Goal: Task Accomplishment & Management: Manage account settings

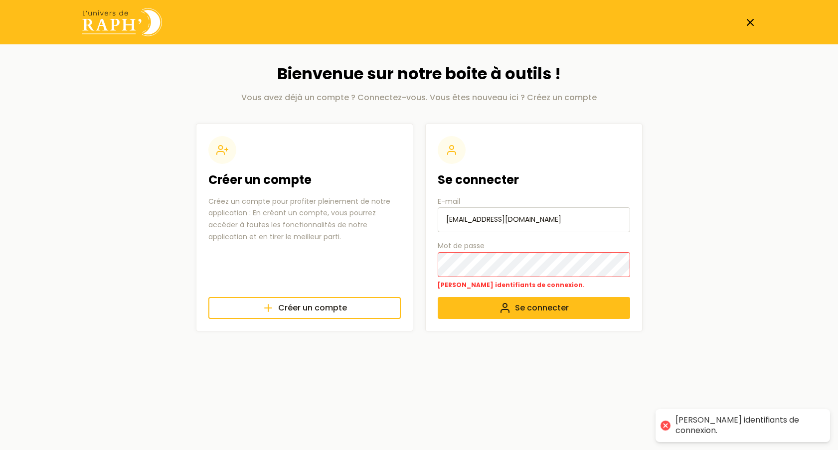
click at [643, 175] on main "Bienvenue sur notre boite à outils ! Vous avez déjà un compte ? Connectez-vous.…" at bounding box center [419, 197] width 706 height 307
click at [552, 219] on input "[EMAIL_ADDRESS][DOMAIN_NAME]" at bounding box center [534, 219] width 192 height 25
click at [548, 217] on input "[EMAIL_ADDRESS][DOMAIN_NAME]" at bounding box center [534, 219] width 192 height 25
drag, startPoint x: 454, startPoint y: 216, endPoint x: 412, endPoint y: 216, distance: 41.4
click at [412, 216] on section "Créer un compte Créez un compte pour profiter pleinement de notre application :…" at bounding box center [419, 228] width 447 height 208
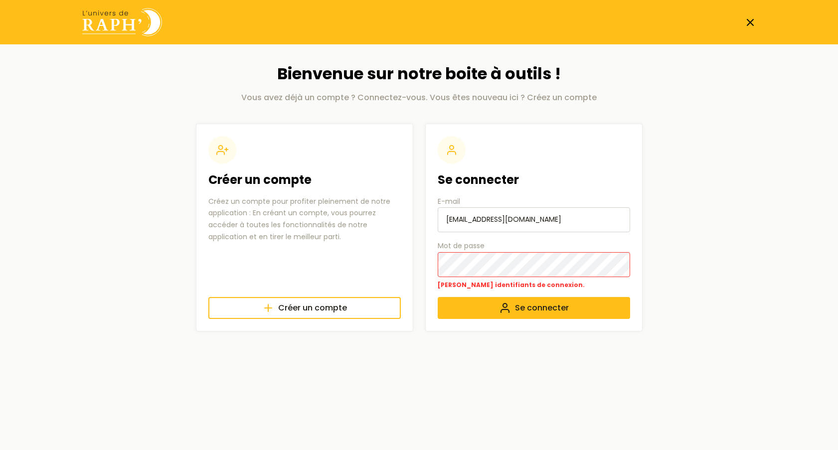
paste input "clara@luniversderaph"
type input "[EMAIL_ADDRESS][DOMAIN_NAME]"
click at [359, 262] on section "Créer un compte Créez un compte pour profiter pleinement de notre application :…" at bounding box center [419, 228] width 447 height 208
click at [518, 310] on span "Se connecter" at bounding box center [542, 308] width 54 height 12
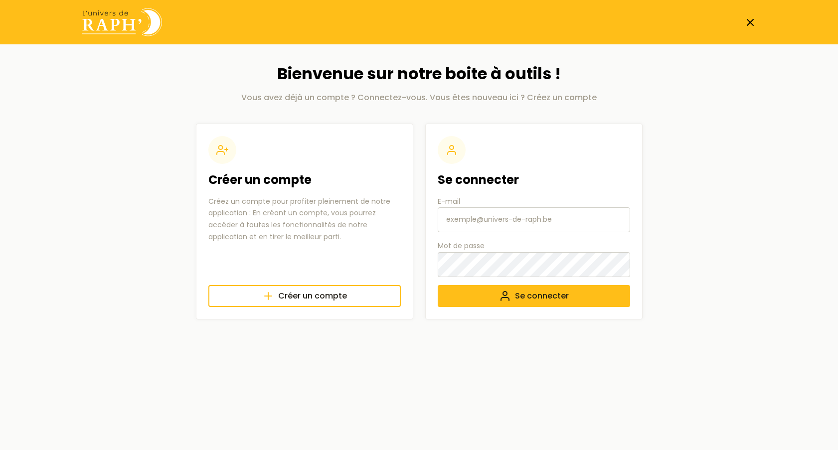
click at [487, 221] on input "E-mail" at bounding box center [534, 219] width 192 height 25
type input "[EMAIL_ADDRESS][DOMAIN_NAME]"
click at [431, 260] on div "Se connecter E-mail [EMAIL_ADDRESS][DOMAIN_NAME] Mot de passe Se connecter" at bounding box center [533, 222] width 217 height 196
click at [481, 214] on input "E-mail" at bounding box center [534, 219] width 192 height 25
drag, startPoint x: 471, startPoint y: 210, endPoint x: 469, endPoint y: 215, distance: 5.6
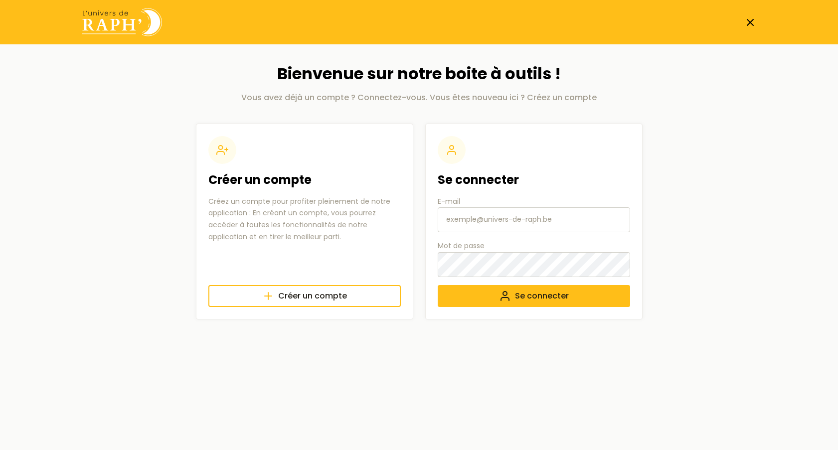
click at [471, 210] on input "E-mail" at bounding box center [534, 219] width 192 height 25
paste input "[EMAIL_ADDRESS][DOMAIN_NAME]"
click at [541, 298] on span "Se connecter" at bounding box center [542, 296] width 54 height 12
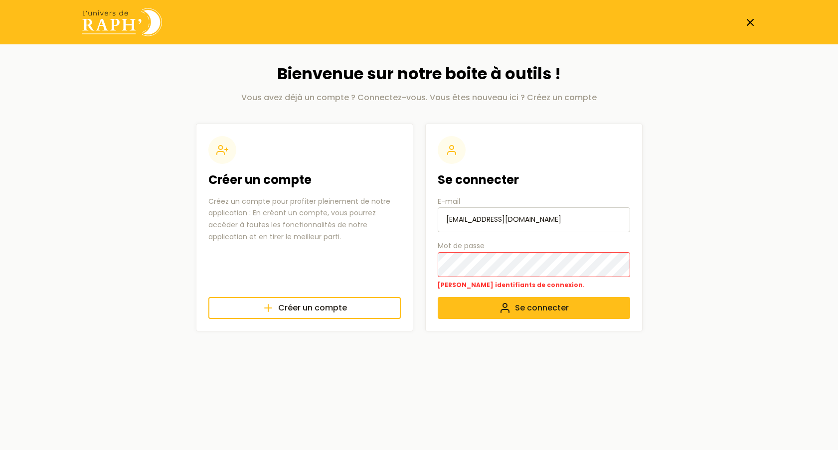
click at [444, 223] on input "universderaph@gmail.com" at bounding box center [534, 219] width 192 height 25
click at [444, 219] on input "universderaph@gmail.com" at bounding box center [534, 219] width 192 height 25
type input "[EMAIL_ADDRESS][DOMAIN_NAME]"
click at [535, 302] on span "Se connecter" at bounding box center [542, 308] width 54 height 12
